Goal: Find specific page/section: Find specific page/section

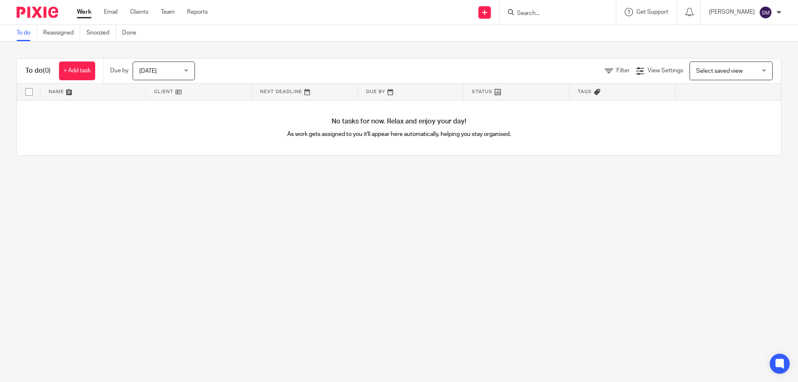
click at [562, 12] on input "Search" at bounding box center [553, 13] width 75 height 7
type input "upvc"
click at [567, 29] on link at bounding box center [576, 32] width 124 height 12
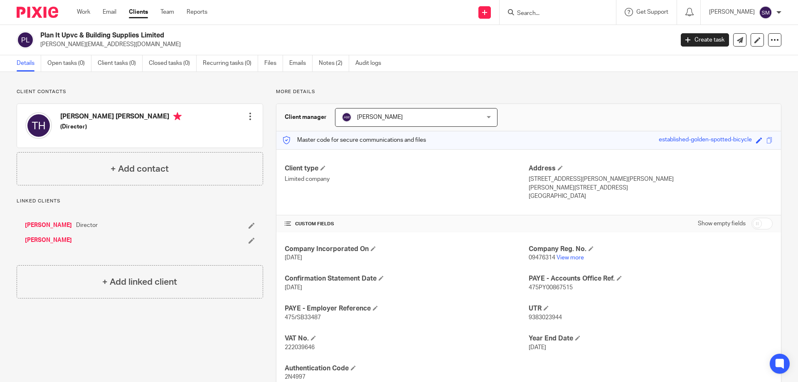
click at [538, 257] on span "09476314" at bounding box center [541, 258] width 27 height 6
copy p "09476314"
click at [572, 258] on link "View more" at bounding box center [569, 258] width 27 height 6
